Goal: Information Seeking & Learning: Learn about a topic

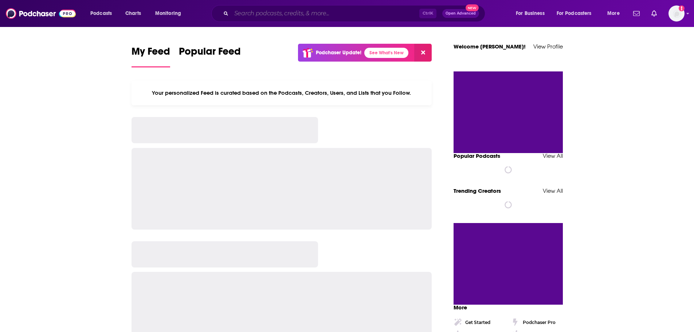
click at [262, 18] on input "Search podcasts, credits, & more..." at bounding box center [325, 14] width 188 height 12
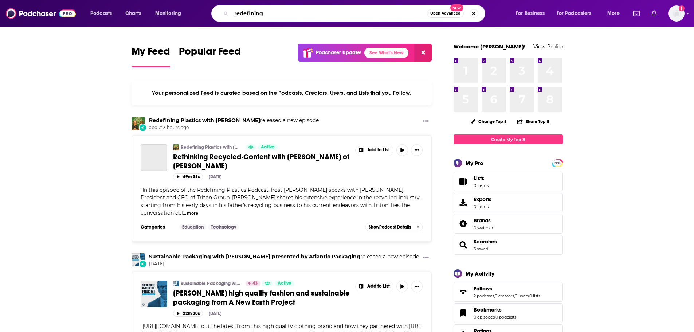
type input "redefining"
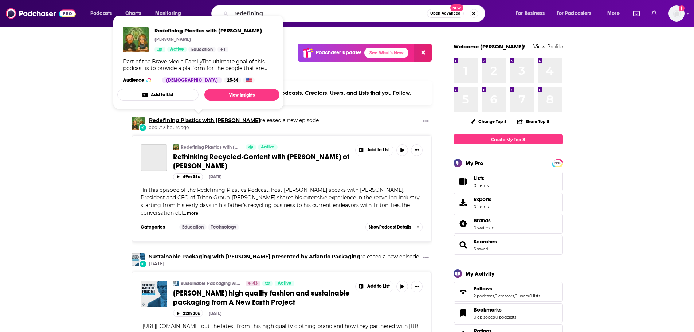
click at [192, 120] on link "Redefining Plastics with [PERSON_NAME]" at bounding box center [204, 120] width 111 height 7
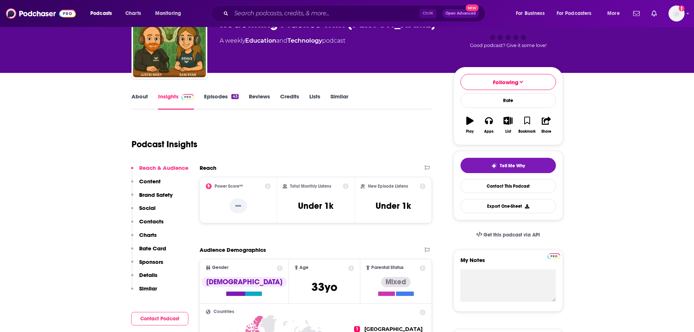
scroll to position [109, 0]
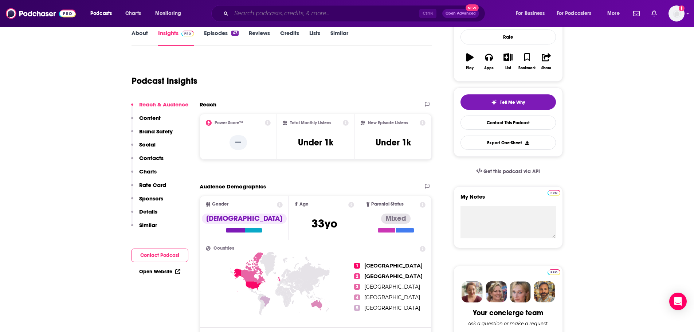
click at [268, 11] on input "Search podcasts, credits, & more..." at bounding box center [325, 14] width 188 height 12
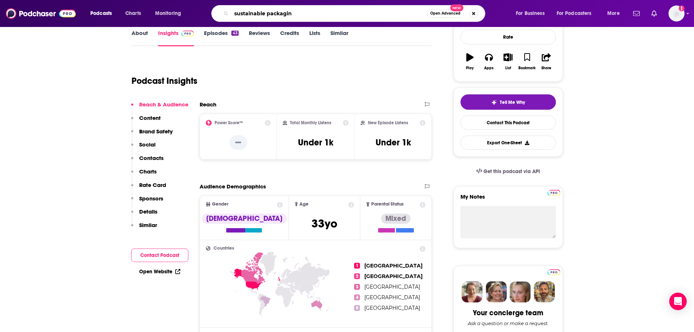
type input "sustainable packaging"
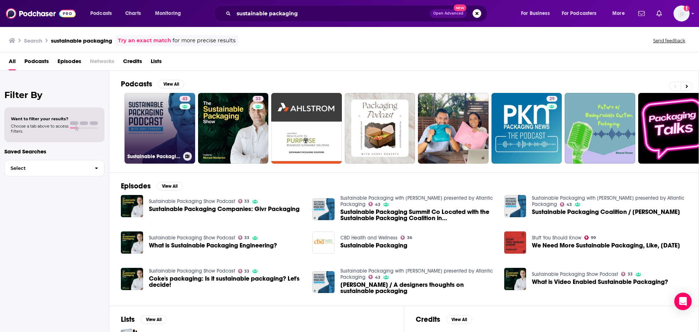
click at [141, 133] on link "43 Sustainable Packaging with [PERSON_NAME] presented by Atlantic Packaging" at bounding box center [160, 128] width 71 height 71
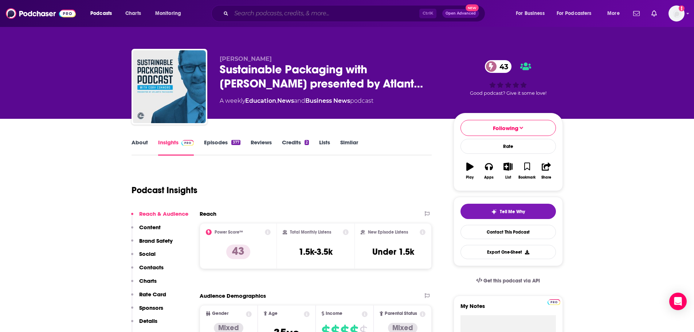
click at [287, 9] on input "Search podcasts, credits, & more..." at bounding box center [325, 14] width 188 height 12
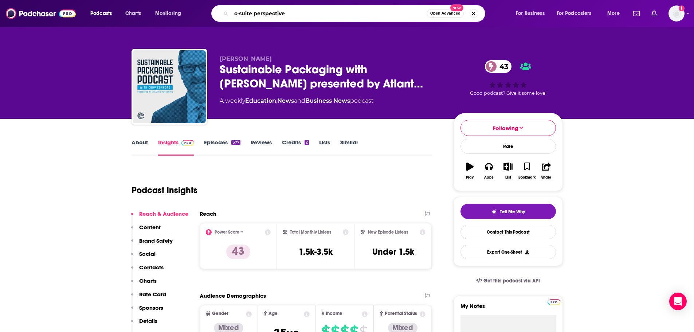
type input "c-suite perspectives"
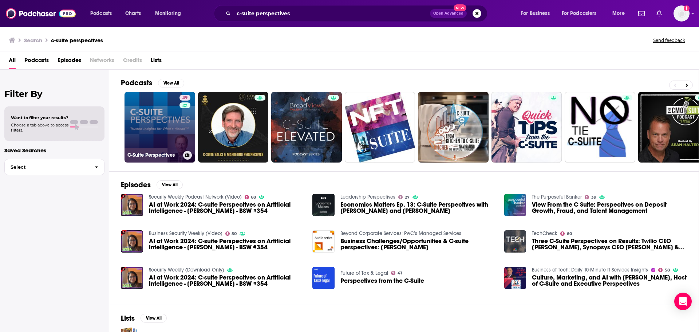
click at [147, 117] on link "49 C-Suite Perspectives" at bounding box center [160, 127] width 71 height 71
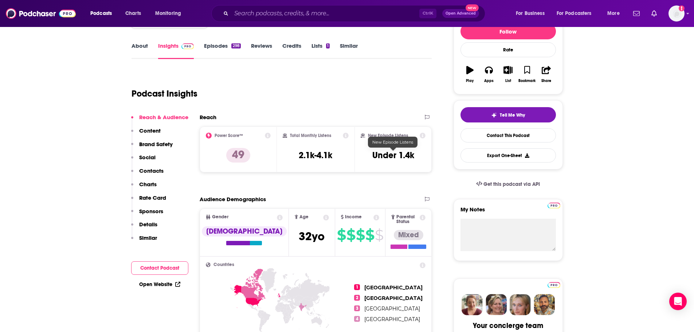
scroll to position [109, 0]
